Goal: Transaction & Acquisition: Book appointment/travel/reservation

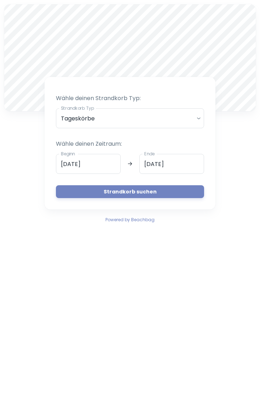
click at [190, 116] on body "A Wähle deinen Strandkorb Typ: Strandkorb Typ Tageskörbe daily Strandkorb Typ W…" at bounding box center [130, 199] width 260 height 399
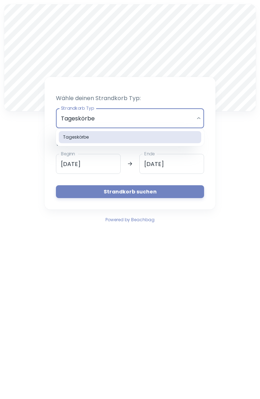
click at [194, 118] on div at bounding box center [130, 199] width 260 height 399
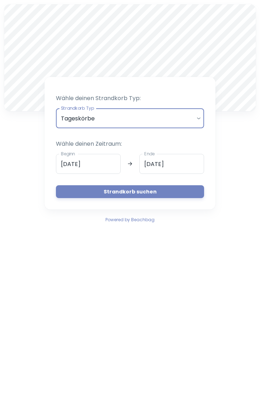
click at [102, 163] on input "[DATE]" at bounding box center [88, 164] width 65 height 20
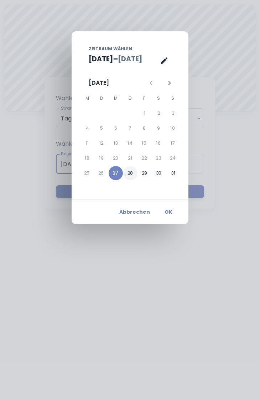
click at [133, 170] on button "28" at bounding box center [130, 173] width 14 height 14
type input "[DATE]"
click at [130, 172] on button "28" at bounding box center [130, 173] width 14 height 14
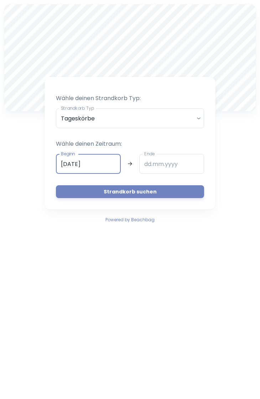
type input "[DATE]"
click at [156, 190] on button "Strandkorb suchen" at bounding box center [130, 191] width 148 height 13
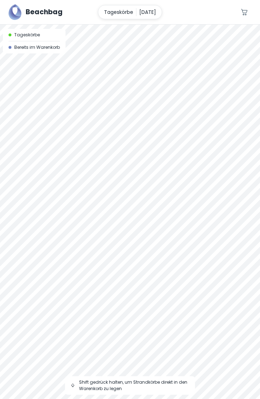
click at [183, 25] on div at bounding box center [130, 25] width 260 height 0
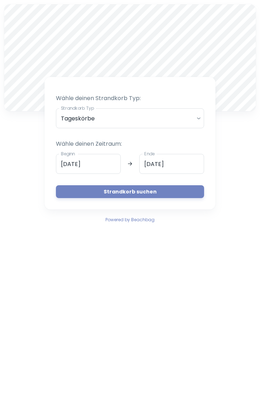
click at [109, 164] on input "[DATE]" at bounding box center [88, 164] width 65 height 20
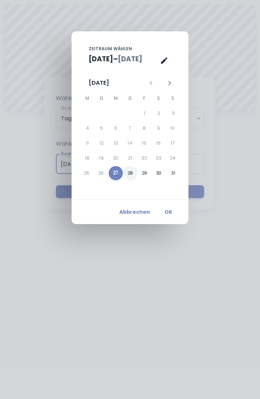
click at [132, 171] on button "28" at bounding box center [130, 173] width 14 height 14
type input "[DATE]"
click at [132, 171] on button "28" at bounding box center [130, 173] width 14 height 14
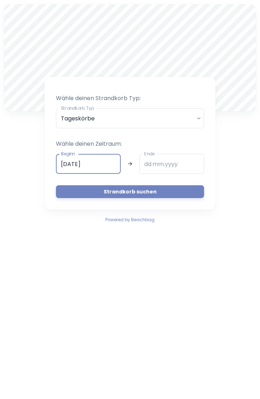
type input "[DATE]"
click at [166, 190] on button "Strandkorb suchen" at bounding box center [130, 191] width 148 height 13
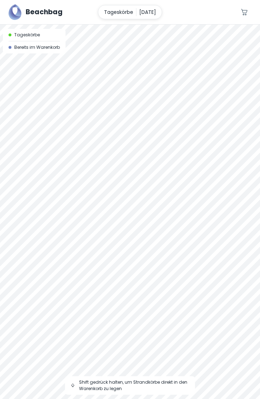
click at [124, 161] on div at bounding box center [130, 212] width 260 height 375
click at [121, 25] on div at bounding box center [130, 25] width 260 height 0
click at [58, 25] on div at bounding box center [130, 25] width 260 height 0
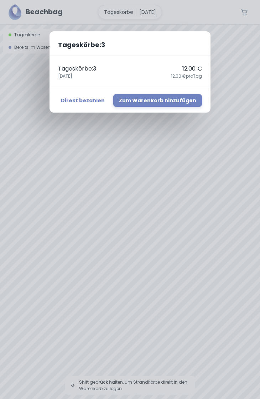
click at [96, 101] on button "Direkt bezahlen" at bounding box center [83, 100] width 50 height 13
